Goal: Entertainment & Leisure: Consume media (video, audio)

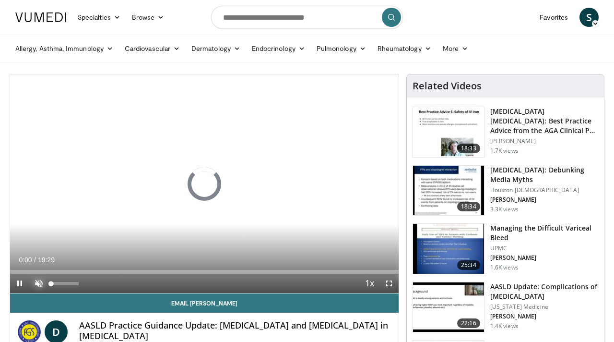
click at [40, 282] on span "Video Player" at bounding box center [38, 283] width 19 height 19
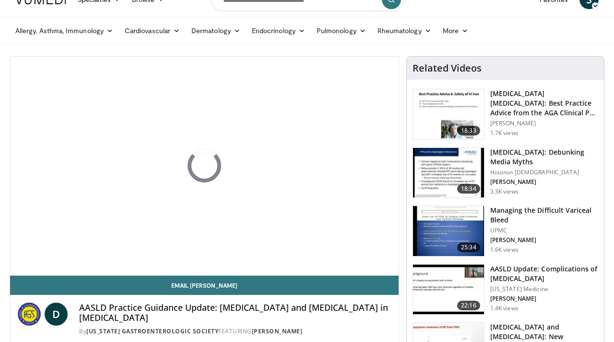
scroll to position [24, 0]
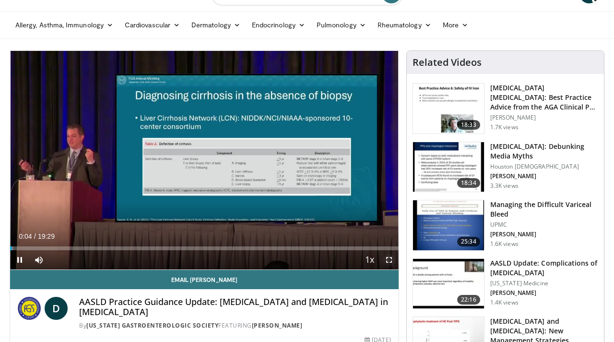
click at [390, 257] on span "Video Player" at bounding box center [389, 259] width 19 height 19
click at [387, 258] on span "Video Player" at bounding box center [389, 259] width 19 height 19
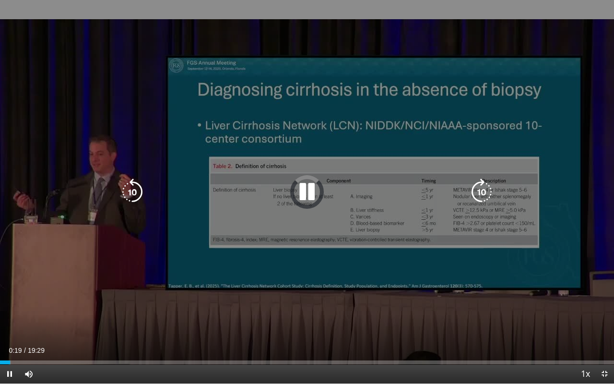
click at [363, 288] on div "10 seconds Tap to unmute" at bounding box center [307, 191] width 614 height 383
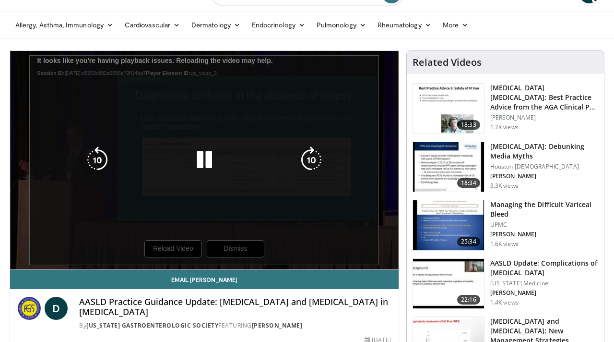
click at [171, 238] on div "10 seconds Tap to unmute" at bounding box center [204, 160] width 389 height 218
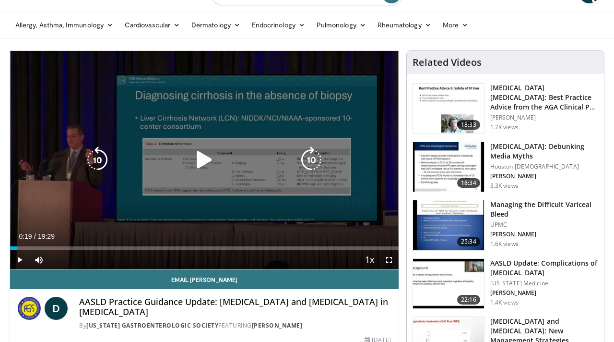
click at [180, 221] on div "10 seconds Tap to unmute" at bounding box center [204, 160] width 389 height 218
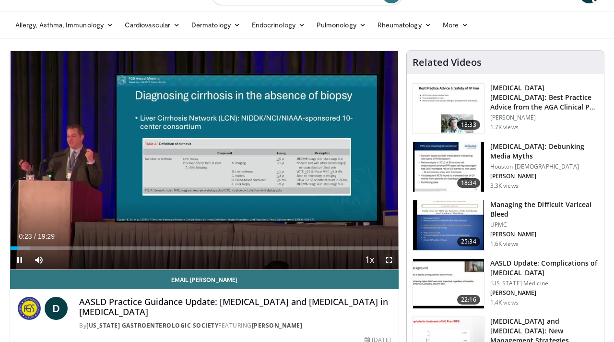
click at [385, 259] on span "Video Player" at bounding box center [389, 259] width 19 height 19
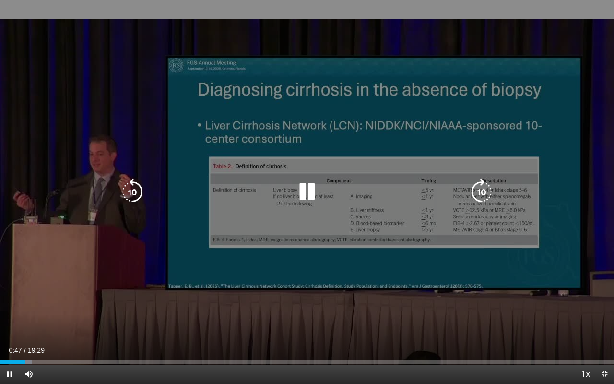
click at [359, 333] on div "10 seconds Tap to unmute" at bounding box center [307, 191] width 614 height 383
click at [246, 138] on div "10 seconds Tap to unmute" at bounding box center [307, 191] width 614 height 383
click at [244, 203] on div "10 seconds Tap to unmute" at bounding box center [307, 191] width 614 height 383
click at [227, 211] on div "10 seconds Tap to unmute" at bounding box center [307, 191] width 614 height 383
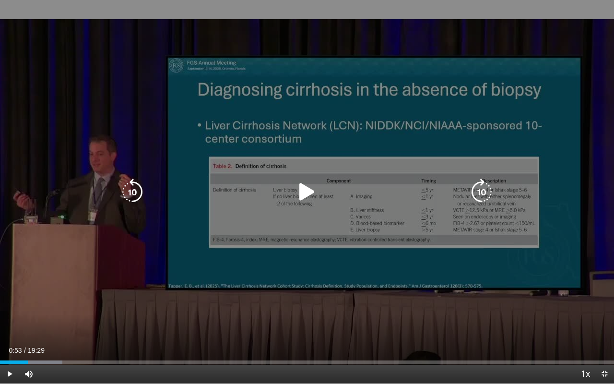
click at [509, 341] on div "10 seconds Tap to unmute" at bounding box center [307, 191] width 614 height 383
click at [249, 261] on div "20 seconds Tap to unmute" at bounding box center [307, 191] width 614 height 383
click at [199, 184] on div "Video Player" at bounding box center [307, 191] width 369 height 19
click at [314, 190] on icon "Video Player" at bounding box center [307, 192] width 27 height 27
click at [303, 191] on icon "Video Player" at bounding box center [307, 192] width 27 height 27
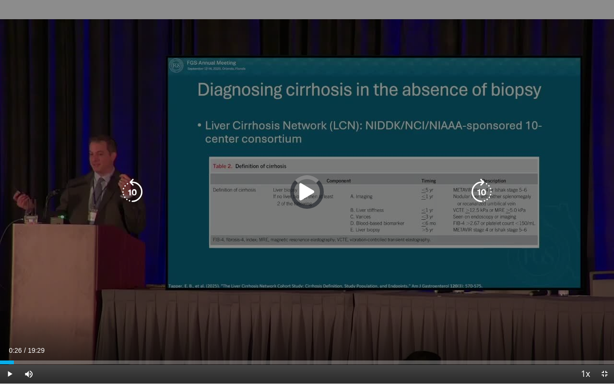
click at [303, 191] on icon "Video Player" at bounding box center [307, 192] width 27 height 27
click at [232, 240] on div "40 seconds Tap to unmute" at bounding box center [307, 191] width 614 height 383
click at [167, 304] on div "40 seconds Tap to unmute" at bounding box center [307, 191] width 614 height 383
click at [235, 270] on div "10 seconds Tap to unmute" at bounding box center [307, 191] width 614 height 383
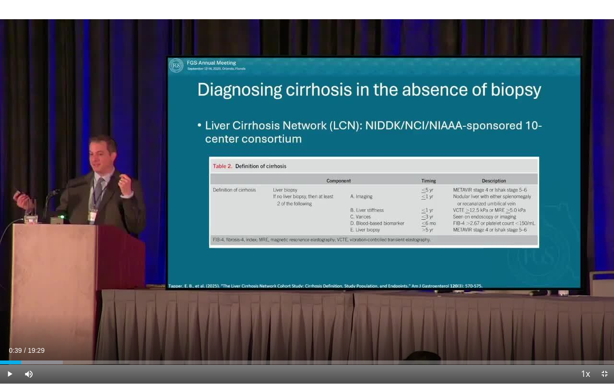
click at [262, 235] on div "10 seconds Tap to unmute" at bounding box center [307, 191] width 614 height 383
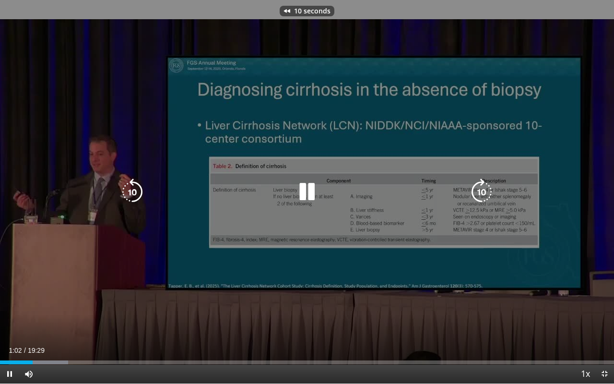
click at [298, 318] on div "10 seconds Tap to unmute" at bounding box center [307, 191] width 614 height 383
click at [252, 153] on div "10 seconds Tap to unmute" at bounding box center [307, 191] width 614 height 383
click at [224, 155] on div "10 seconds Tap to unmute" at bounding box center [307, 191] width 614 height 383
click at [565, 55] on div "10 seconds Tap to unmute" at bounding box center [307, 191] width 614 height 383
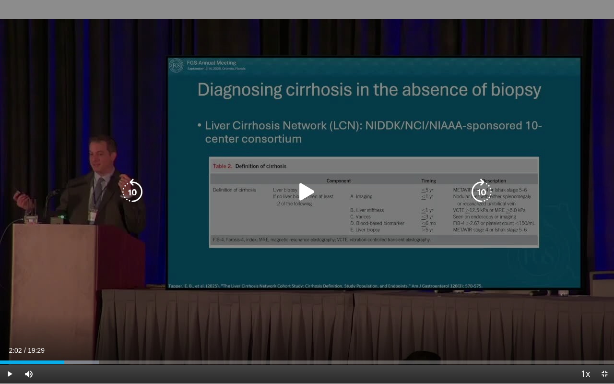
click at [502, 103] on div "10 seconds Tap to unmute" at bounding box center [307, 191] width 614 height 383
click at [302, 259] on div "120 seconds Tap to unmute" at bounding box center [307, 191] width 614 height 383
click at [222, 188] on div "Video Player" at bounding box center [307, 191] width 369 height 19
click at [310, 195] on icon "Video Player" at bounding box center [307, 192] width 27 height 27
click at [261, 222] on div "120 seconds Tap to unmute" at bounding box center [307, 191] width 614 height 383
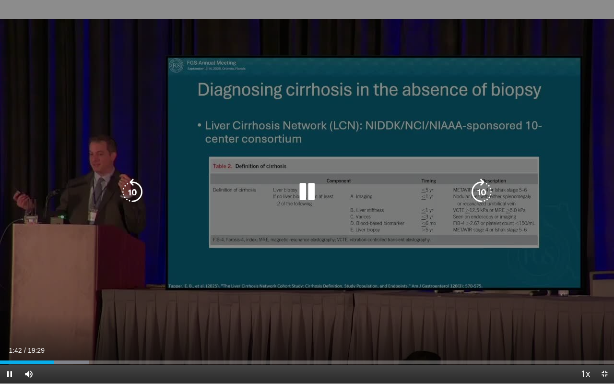
click at [214, 226] on div "120 seconds Tap to unmute" at bounding box center [307, 191] width 614 height 383
click at [221, 220] on div "120 seconds Tap to unmute" at bounding box center [307, 191] width 614 height 383
click at [250, 322] on div "10 seconds Tap to unmute" at bounding box center [307, 191] width 614 height 383
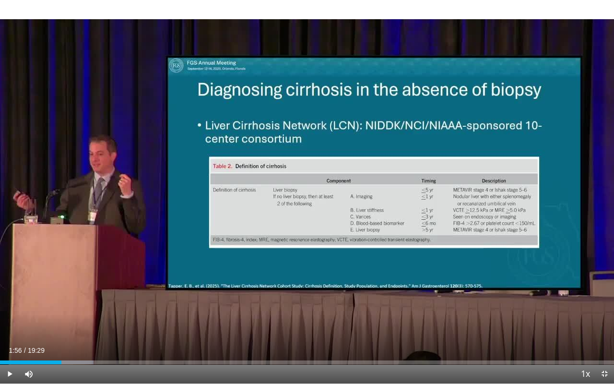
click at [174, 341] on div "Current Time 1:56 / Duration 19:29 Play Skip Backward Skip Forward Mute Loaded …" at bounding box center [307, 373] width 614 height 19
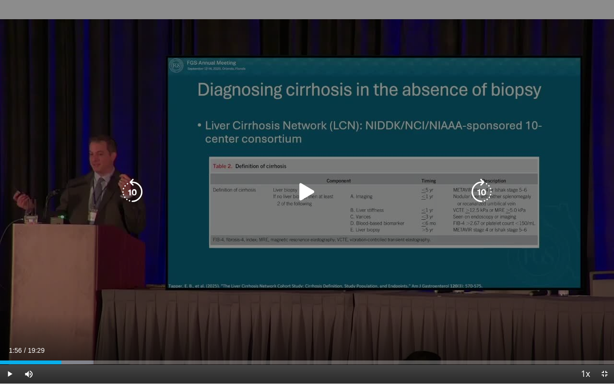
click at [241, 301] on div "10 seconds Tap to unmute" at bounding box center [307, 191] width 614 height 383
click at [602, 47] on div "20 seconds Tap to unmute" at bounding box center [307, 191] width 614 height 383
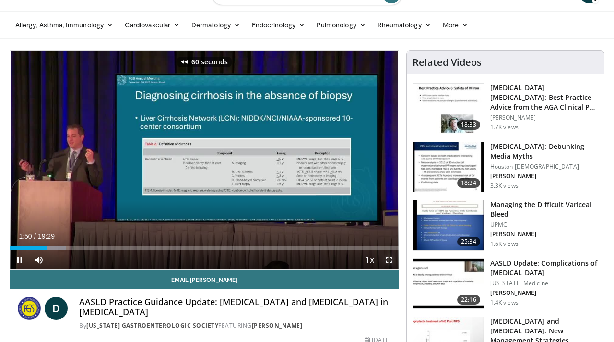
click at [393, 263] on span "Video Player" at bounding box center [389, 259] width 19 height 19
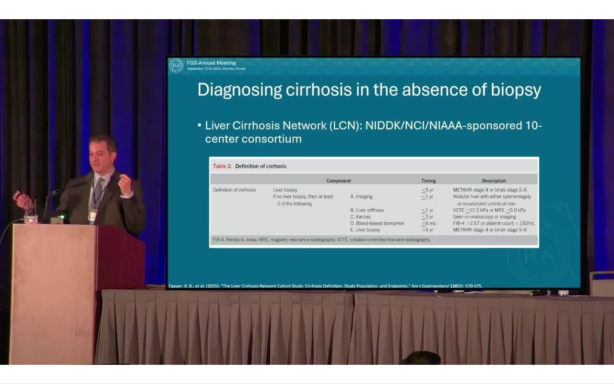
click at [352, 256] on div "10 seconds Tap to unmute" at bounding box center [307, 191] width 614 height 383
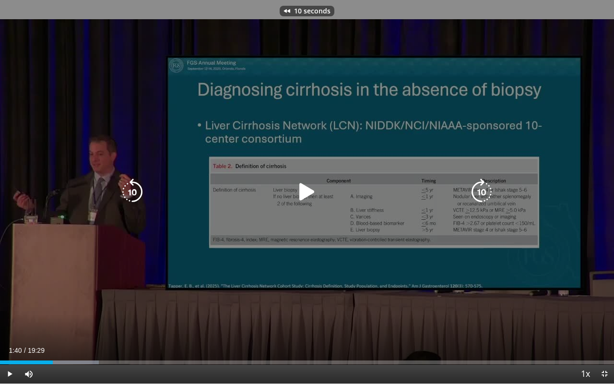
click at [244, 203] on div "10 seconds Tap to unmute" at bounding box center [307, 191] width 614 height 383
click at [347, 224] on div "10 seconds Tap to unmute" at bounding box center [307, 191] width 614 height 383
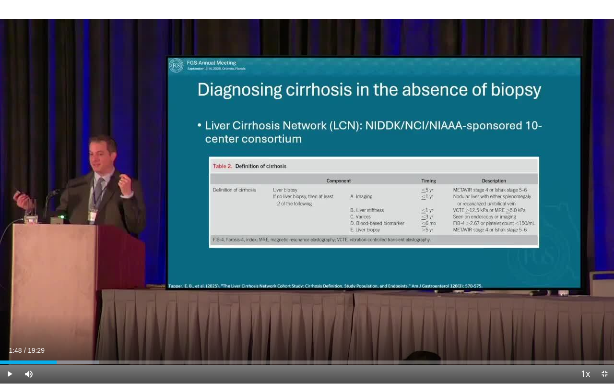
click at [217, 232] on div "10 seconds Tap to unmute" at bounding box center [307, 191] width 614 height 383
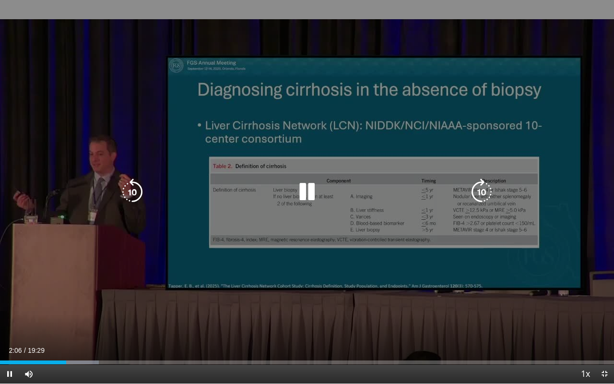
click at [307, 282] on div "20 seconds Tap to unmute" at bounding box center [307, 191] width 614 height 383
click at [417, 298] on div "20 seconds Tap to unmute" at bounding box center [307, 191] width 614 height 383
click at [383, 162] on div "20 seconds Tap to unmute" at bounding box center [307, 191] width 614 height 383
click at [422, 279] on div "30 seconds Tap to unmute" at bounding box center [307, 191] width 614 height 383
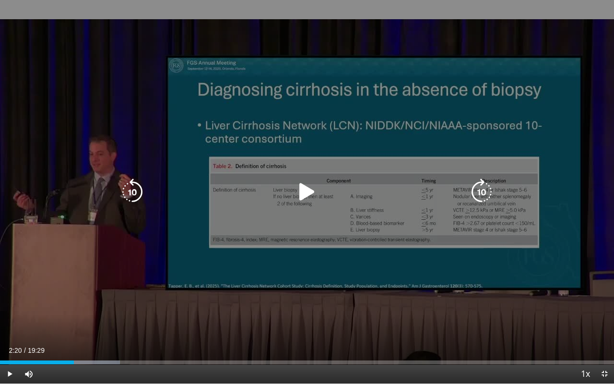
click at [219, 130] on div "30 seconds Tap to unmute" at bounding box center [307, 191] width 614 height 383
click at [328, 138] on div "20 seconds Tap to unmute" at bounding box center [307, 191] width 614 height 383
click at [287, 187] on div "Video Player" at bounding box center [307, 191] width 369 height 19
click at [300, 191] on icon "Video Player" at bounding box center [307, 192] width 27 height 27
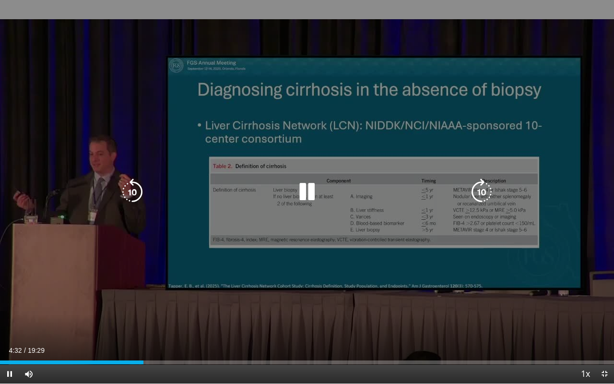
click at [303, 246] on div "10 seconds Tap to unmute" at bounding box center [307, 191] width 614 height 383
click at [268, 163] on div "10 seconds Tap to unmute" at bounding box center [307, 191] width 614 height 383
click at [185, 172] on div "10 seconds Tap to unmute" at bounding box center [307, 191] width 614 height 383
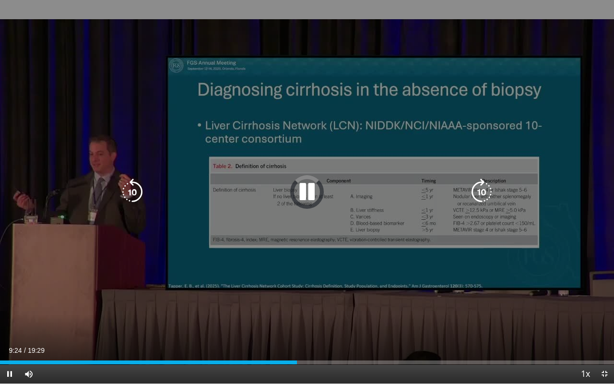
click at [201, 120] on div "10 seconds Tap to unmute" at bounding box center [307, 191] width 614 height 383
click at [186, 180] on div "10 seconds Tap to unmute" at bounding box center [307, 191] width 614 height 383
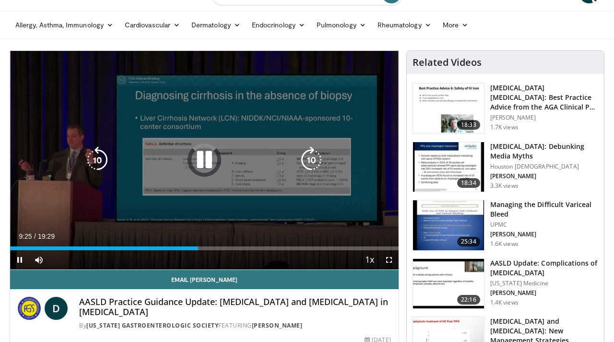
click at [216, 167] on icon "Video Player" at bounding box center [204, 159] width 27 height 27
click at [266, 225] on div "10 seconds Tap to unmute" at bounding box center [204, 160] width 389 height 218
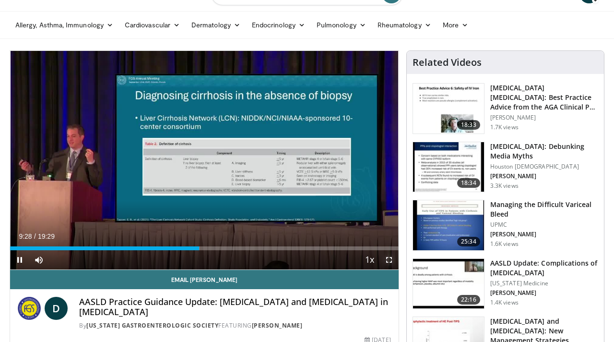
click at [390, 265] on span "Video Player" at bounding box center [389, 259] width 19 height 19
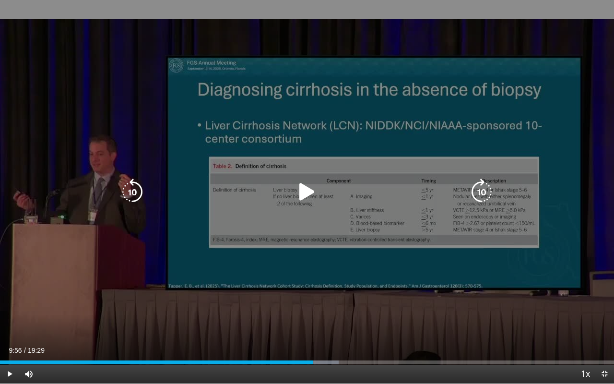
click at [257, 283] on div "10 seconds Tap to unmute" at bounding box center [307, 191] width 614 height 383
click at [307, 189] on icon "Video Player" at bounding box center [307, 192] width 27 height 27
click at [352, 191] on div "Video Player" at bounding box center [307, 191] width 369 height 19
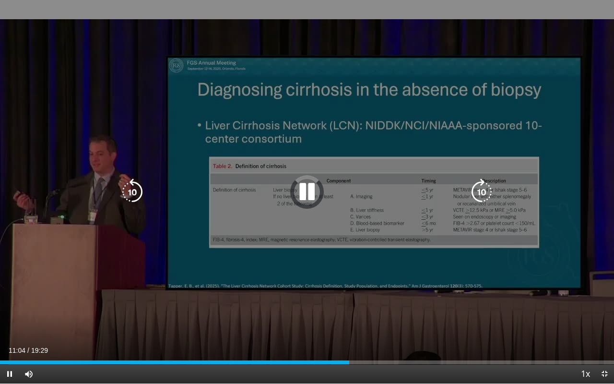
click at [292, 191] on div "Video Player" at bounding box center [307, 191] width 369 height 19
click at [308, 191] on icon "Video Player" at bounding box center [307, 192] width 27 height 27
click at [206, 203] on div "10 seconds Tap to unmute" at bounding box center [307, 191] width 614 height 383
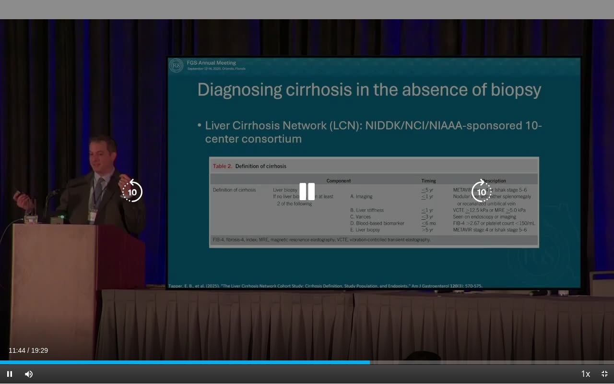
click at [404, 177] on div "10 seconds Tap to unmute" at bounding box center [307, 191] width 614 height 383
click at [346, 215] on div "10 seconds Tap to unmute" at bounding box center [307, 191] width 614 height 383
click at [419, 86] on div "90 seconds Tap to unmute" at bounding box center [307, 191] width 614 height 383
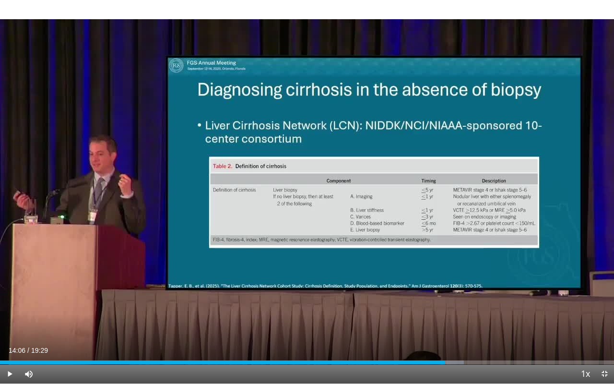
click at [419, 86] on div "90 seconds Tap to unmute" at bounding box center [307, 191] width 614 height 383
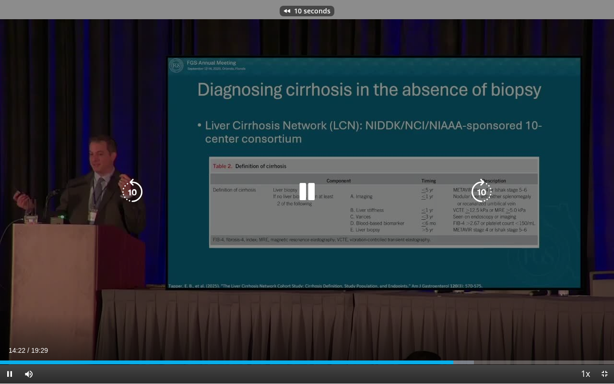
click at [405, 129] on div "10 seconds Tap to unmute" at bounding box center [307, 191] width 614 height 383
click at [361, 101] on div "10 seconds Tap to unmute" at bounding box center [307, 191] width 614 height 383
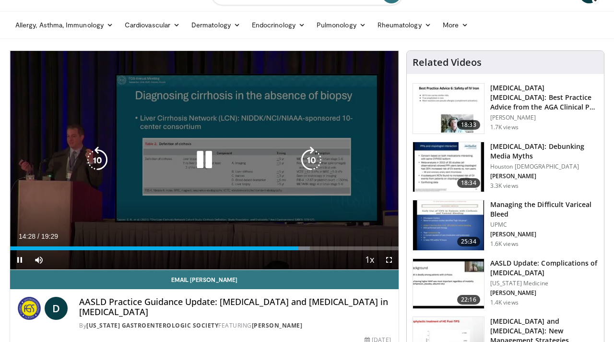
click at [242, 198] on div "10 seconds Tap to unmute" at bounding box center [204, 160] width 389 height 218
click at [238, 191] on div "10 seconds Tap to unmute" at bounding box center [204, 160] width 389 height 218
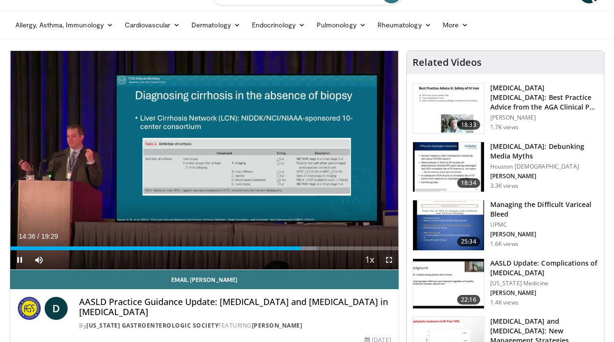
click at [393, 259] on span "Video Player" at bounding box center [389, 259] width 19 height 19
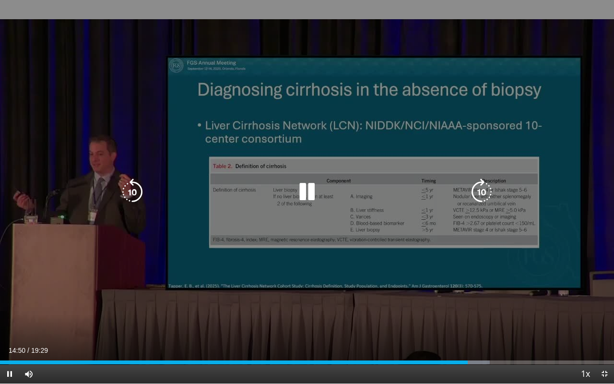
click at [408, 292] on div "40 seconds Tap to unmute" at bounding box center [307, 191] width 614 height 383
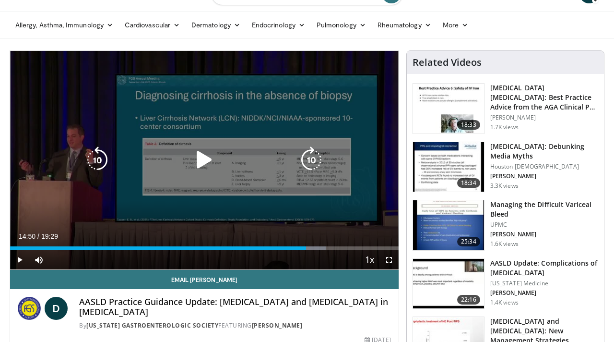
click at [294, 209] on div "40 seconds Tap to unmute" at bounding box center [204, 160] width 389 height 218
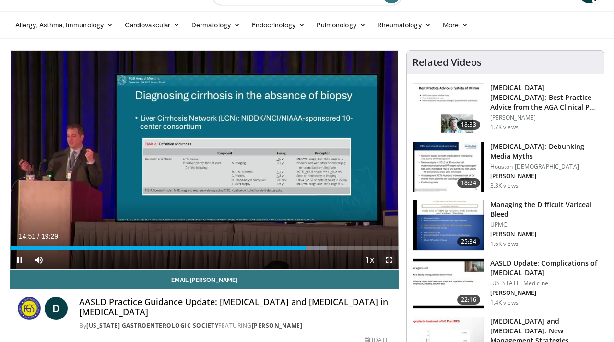
click at [392, 260] on span "Video Player" at bounding box center [389, 259] width 19 height 19
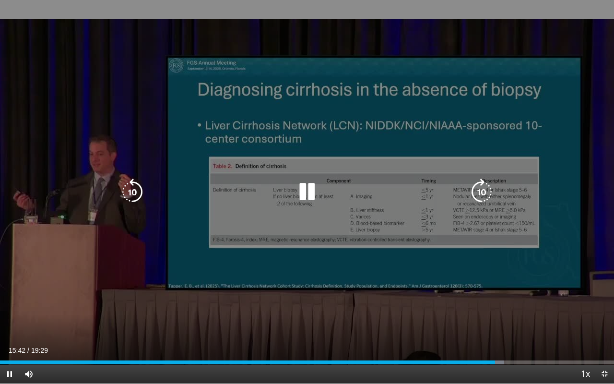
click at [382, 260] on div "40 seconds Tap to unmute" at bounding box center [307, 191] width 614 height 383
click at [411, 167] on div "40 seconds Tap to unmute" at bounding box center [307, 191] width 614 height 383
click at [395, 109] on div "10 seconds Tap to unmute" at bounding box center [307, 191] width 614 height 383
click at [281, 208] on div "10 seconds Tap to unmute" at bounding box center [307, 191] width 614 height 383
click at [343, 64] on div "20 seconds Tap to unmute" at bounding box center [307, 191] width 614 height 383
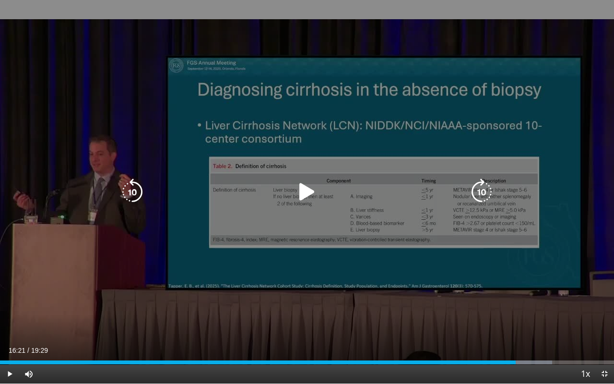
click at [343, 64] on div "20 seconds Tap to unmute" at bounding box center [307, 191] width 614 height 383
click at [169, 156] on div "20 seconds Tap to unmute" at bounding box center [307, 191] width 614 height 383
click at [242, 203] on div "20 seconds Tap to unmute" at bounding box center [307, 191] width 614 height 383
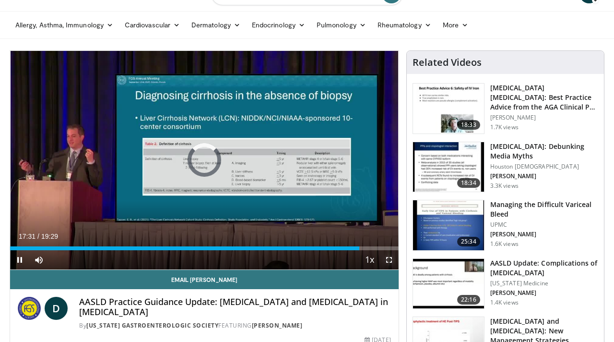
click at [387, 255] on span "Video Player" at bounding box center [389, 259] width 19 height 19
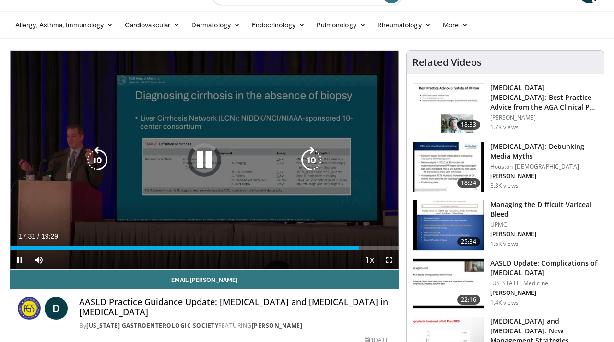
click at [133, 162] on div "Video Player" at bounding box center [204, 159] width 233 height 19
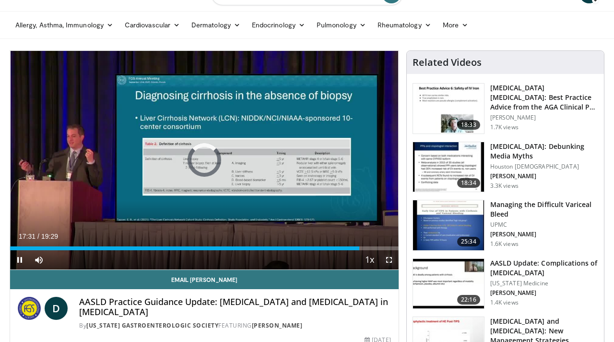
click at [390, 258] on span "Video Player" at bounding box center [389, 259] width 19 height 19
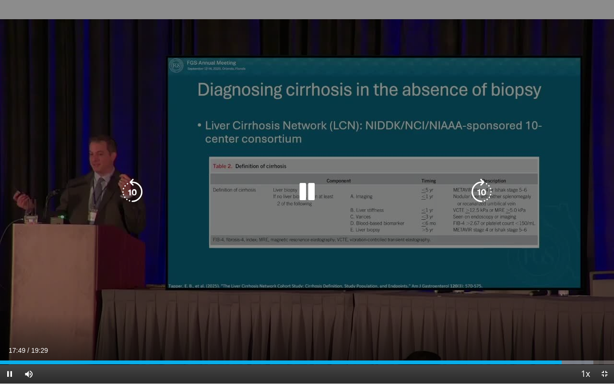
click at [183, 254] on div "20 seconds Tap to unmute" at bounding box center [307, 191] width 614 height 383
click at [211, 160] on div "20 seconds Tap to unmute" at bounding box center [307, 191] width 614 height 383
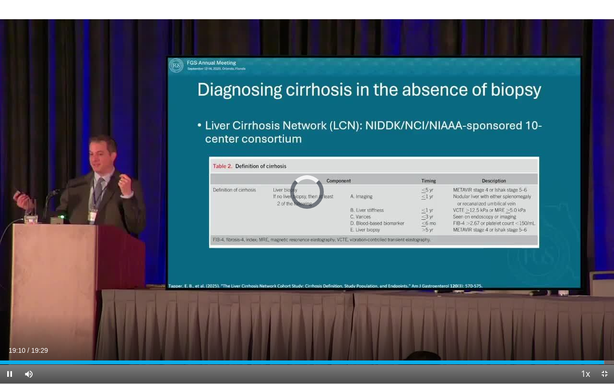
click at [447, 341] on div "Current Time 19:10 / Duration 19:29 Pause Skip Backward Skip Forward Mute Loade…" at bounding box center [307, 373] width 614 height 19
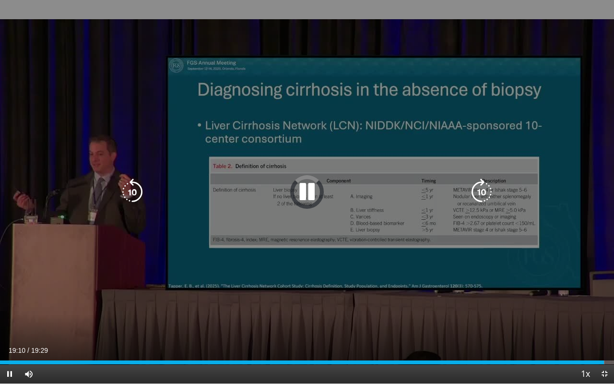
click at [481, 334] on div "20 seconds Tap to unmute" at bounding box center [307, 191] width 614 height 383
click at [395, 324] on div "20 seconds Tap to unmute" at bounding box center [307, 191] width 614 height 383
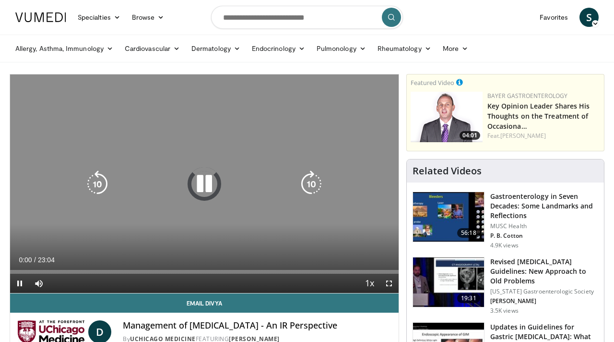
click at [226, 174] on div "Video Player" at bounding box center [204, 183] width 233 height 19
click at [200, 186] on icon "Video Player" at bounding box center [204, 183] width 27 height 27
